Goal: Task Accomplishment & Management: Manage account settings

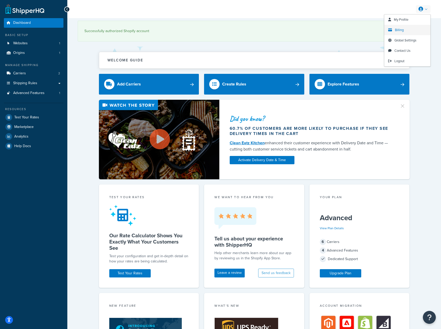
click at [404, 30] on link "Billing" at bounding box center [407, 30] width 46 height 10
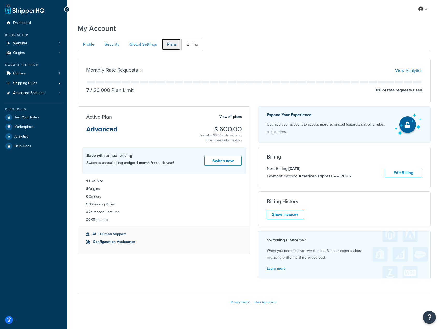
click at [169, 43] on link "Plans" at bounding box center [171, 45] width 19 height 12
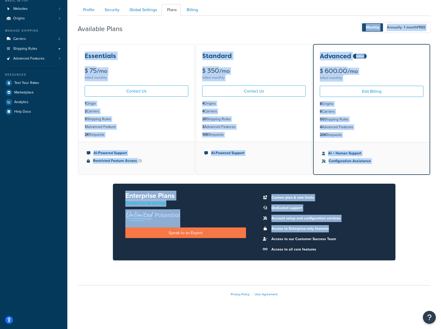
drag, startPoint x: 425, startPoint y: 227, endPoint x: 244, endPoint y: 25, distance: 270.6
click at [245, 26] on div "Available Plans Monthly Annually - 1 month FREE Essentials $ 75 /mo billed mont…" at bounding box center [254, 142] width 353 height 253
click at [244, 25] on div "Available Plans Monthly Annually - 1 month FREE" at bounding box center [254, 27] width 353 height 15
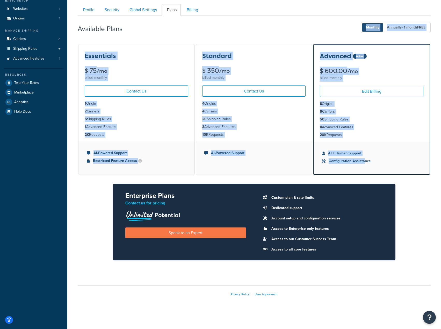
drag, startPoint x: 244, startPoint y: 25, endPoint x: 387, endPoint y: 193, distance: 220.2
click at [368, 181] on div "Available Plans Monthly Annually - 1 month FREE Essentials $ 75 /mo billed mont…" at bounding box center [254, 142] width 353 height 253
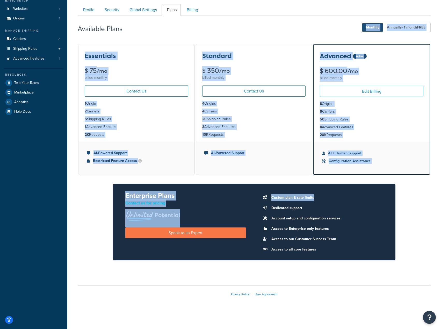
click at [405, 201] on div "Essentials $ 75 /mo billed monthly Contact Us 1 Origin 2 Carriers 5 Shipping Ru…" at bounding box center [254, 156] width 353 height 225
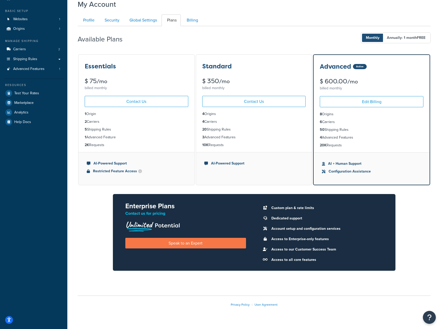
scroll to position [0, 0]
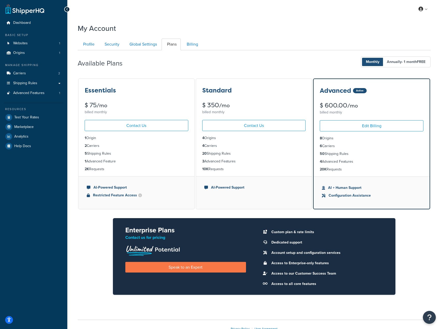
click at [272, 45] on ul "Profile Security Global Settings Plans Billing" at bounding box center [254, 45] width 353 height 12
drag, startPoint x: 304, startPoint y: 25, endPoint x: 305, endPoint y: 28, distance: 2.7
click at [305, 27] on div "My Account" at bounding box center [254, 27] width 353 height 13
click at [394, 20] on div "My Profile Billing Global Settings Contact Us Logout My Account Contact Us Send…" at bounding box center [254, 181] width 374 height 363
click at [259, 27] on div "My Account" at bounding box center [254, 27] width 353 height 13
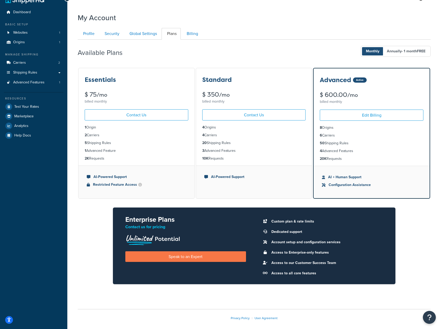
scroll to position [9, 0]
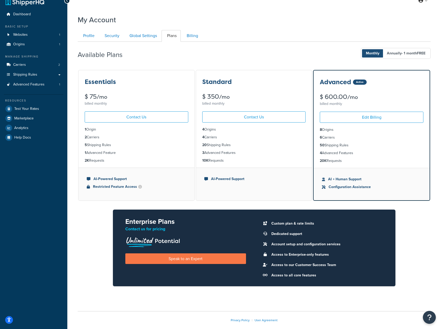
click at [270, 24] on div "My Account" at bounding box center [254, 18] width 353 height 13
click at [427, 234] on div "Essentials $ 75 /mo billed monthly Contact Us 1 Origin 2 Carriers 5 Shipping Ru…" at bounding box center [254, 181] width 353 height 225
click at [321, 22] on div "My Account" at bounding box center [254, 18] width 353 height 13
click at [299, 16] on div "My Account" at bounding box center [254, 18] width 353 height 13
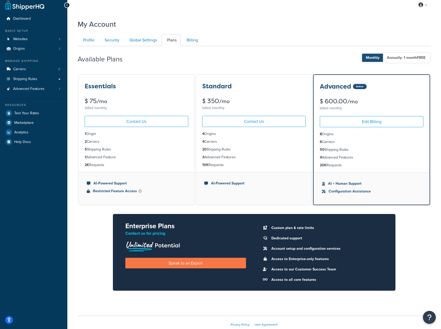
scroll to position [0, 0]
